Goal: Find specific page/section: Find specific page/section

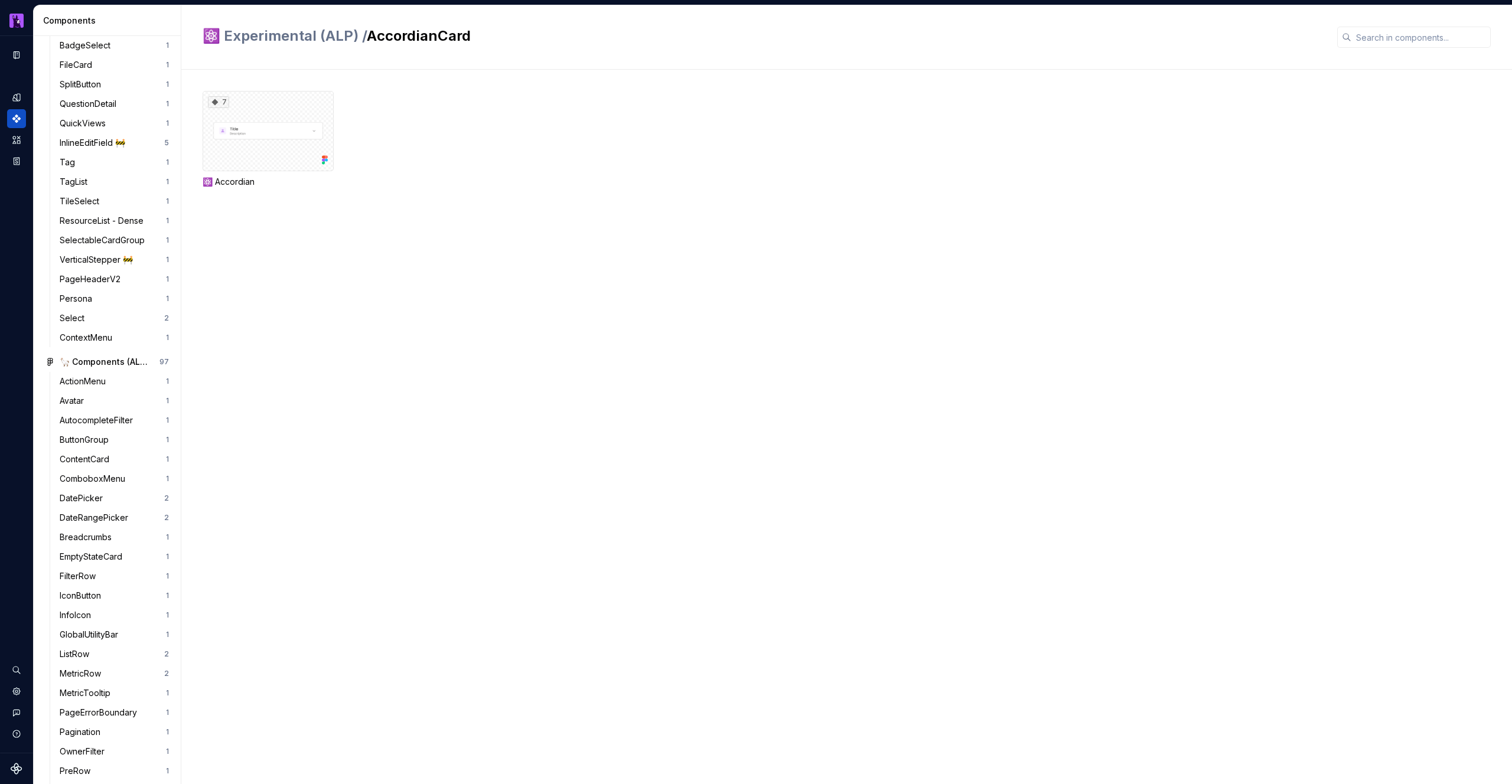
scroll to position [68, 0]
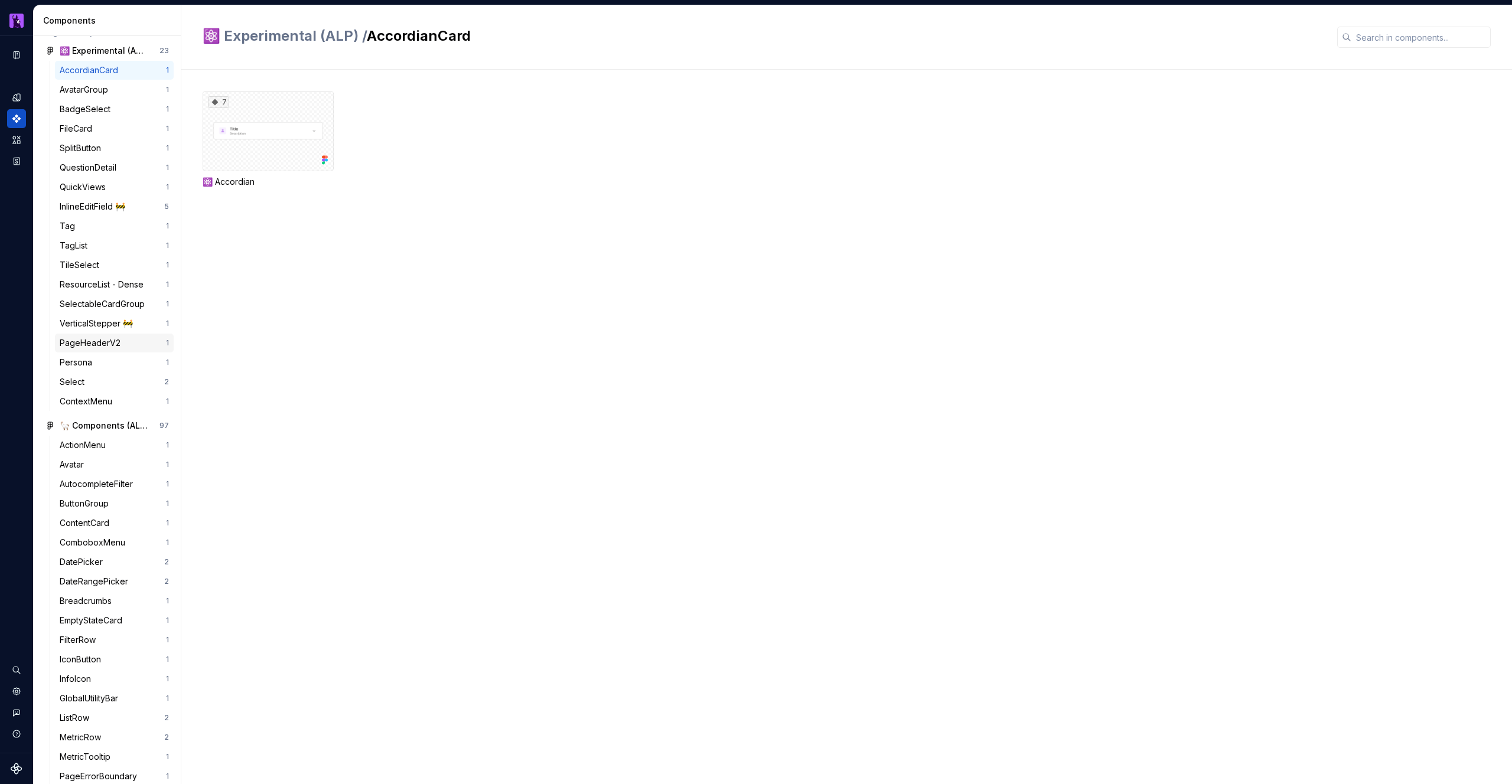
click at [98, 345] on div "PageHeaderV2" at bounding box center [92, 343] width 66 height 12
click at [264, 120] on div "2" at bounding box center [268, 131] width 131 height 80
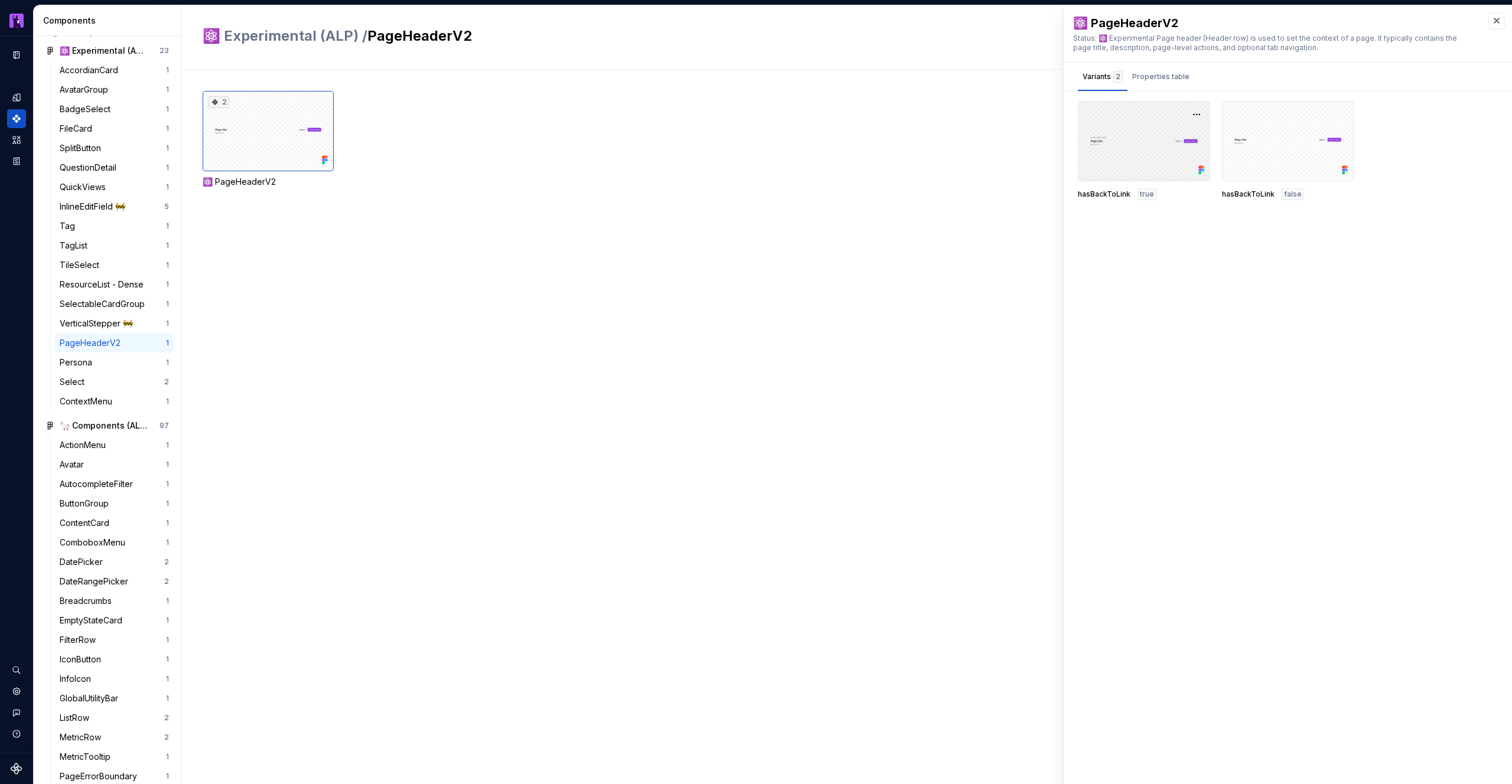
click at [1114, 151] on div at bounding box center [1144, 141] width 132 height 80
click at [1154, 76] on div "Properties table" at bounding box center [1161, 77] width 57 height 12
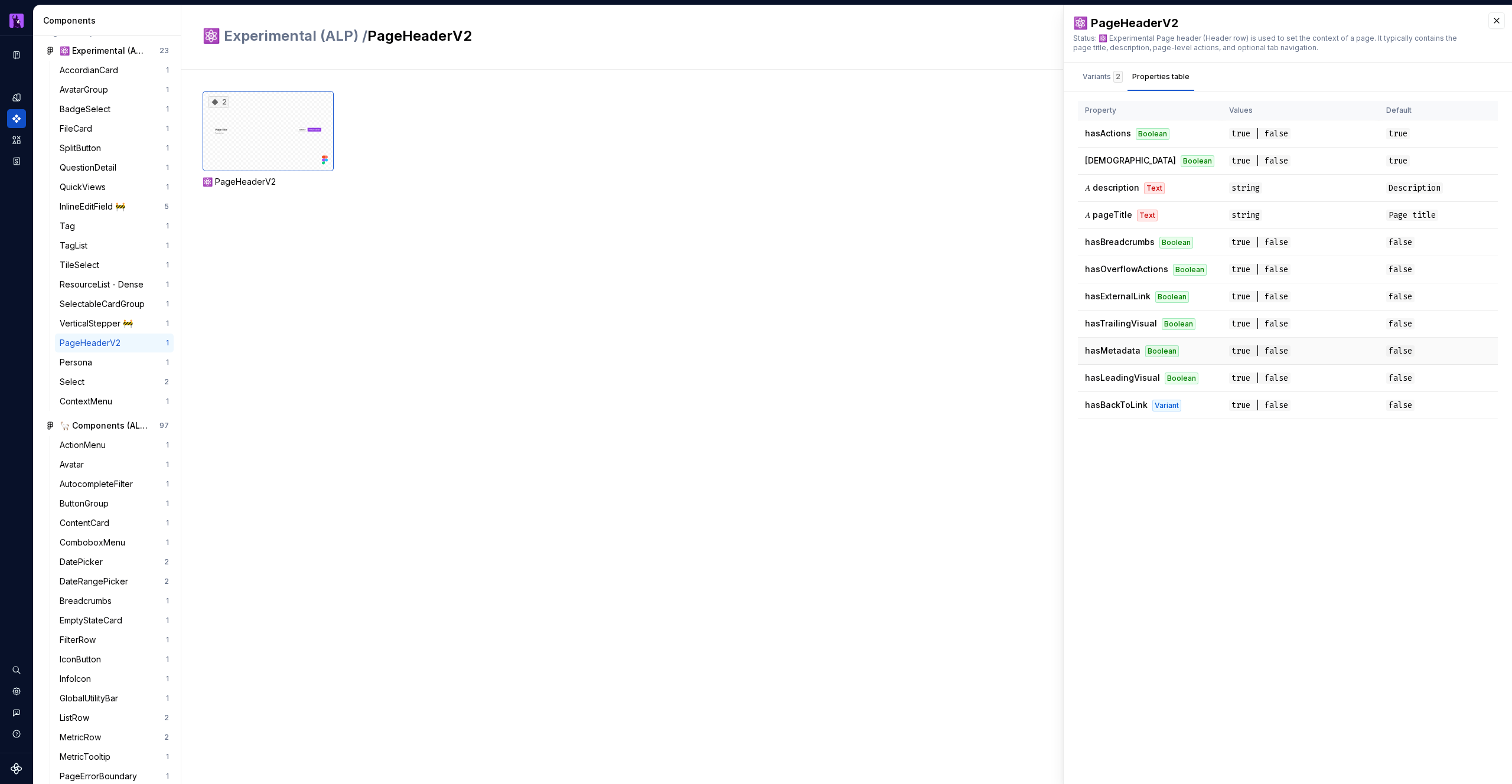
click at [1112, 351] on span "hasMetadata" at bounding box center [1112, 350] width 55 height 10
click at [18, 92] on icon "Design tokens" at bounding box center [17, 97] width 11 height 11
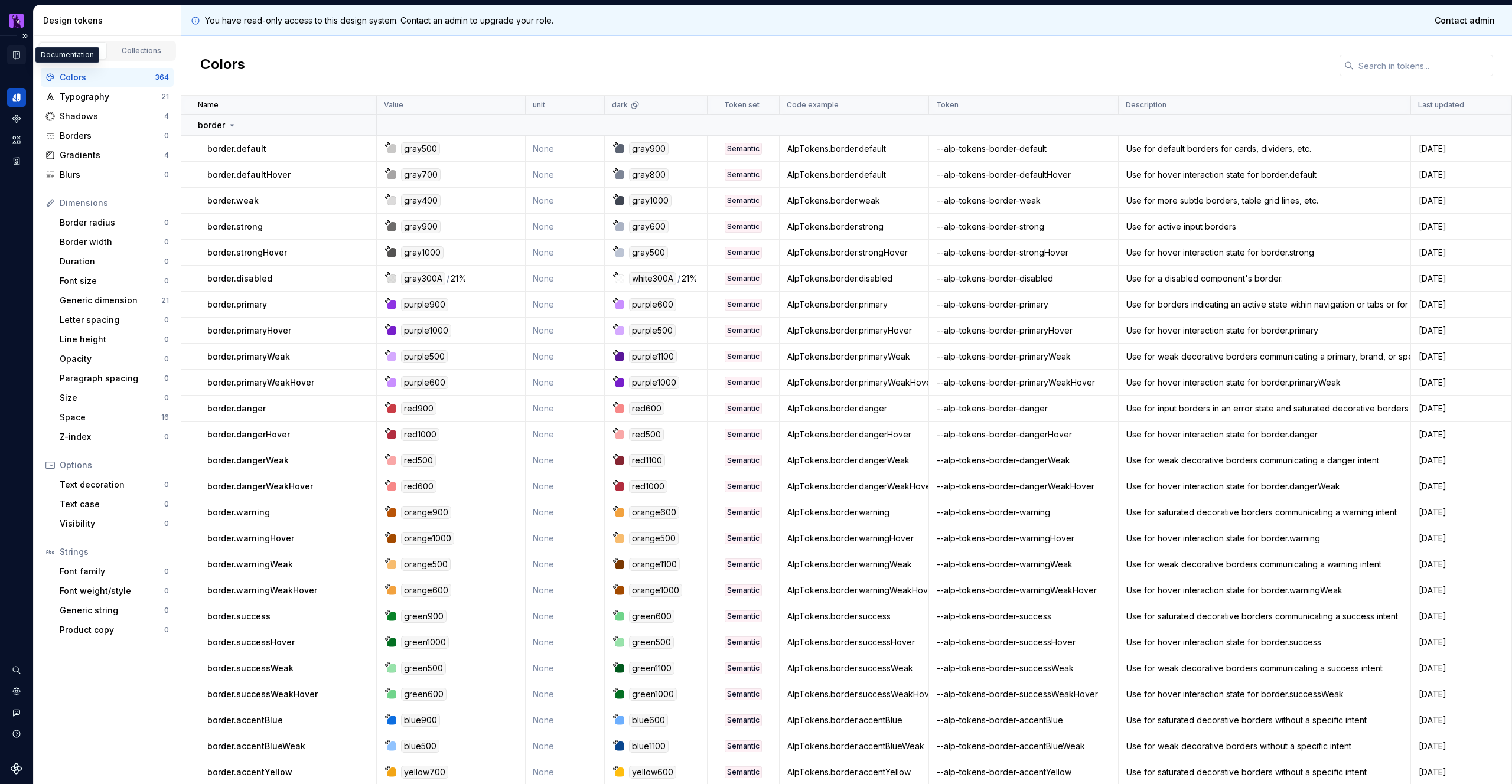
click at [9, 52] on div "Documentation" at bounding box center [17, 55] width 19 height 19
